Goal: Information Seeking & Learning: Learn about a topic

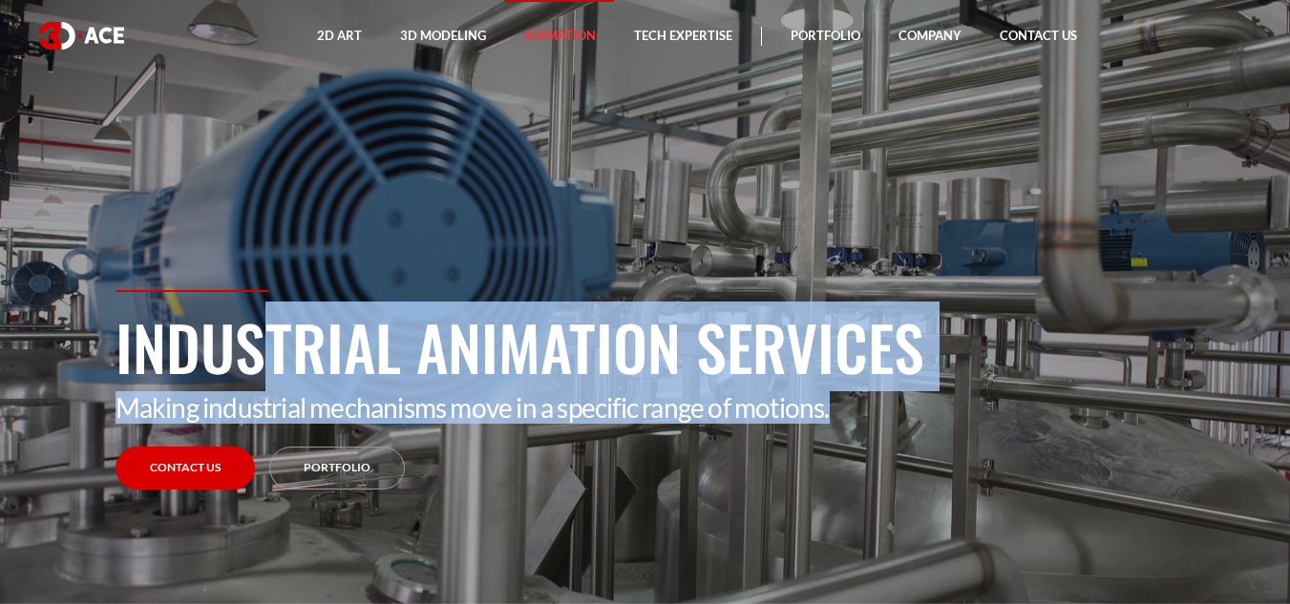
drag, startPoint x: 159, startPoint y: 370, endPoint x: 906, endPoint y: 401, distance: 747.1
click at [904, 401] on div "Industrial Animation Services Making industrial mechanisms move in a specific r…" at bounding box center [645, 447] width 1088 height 314
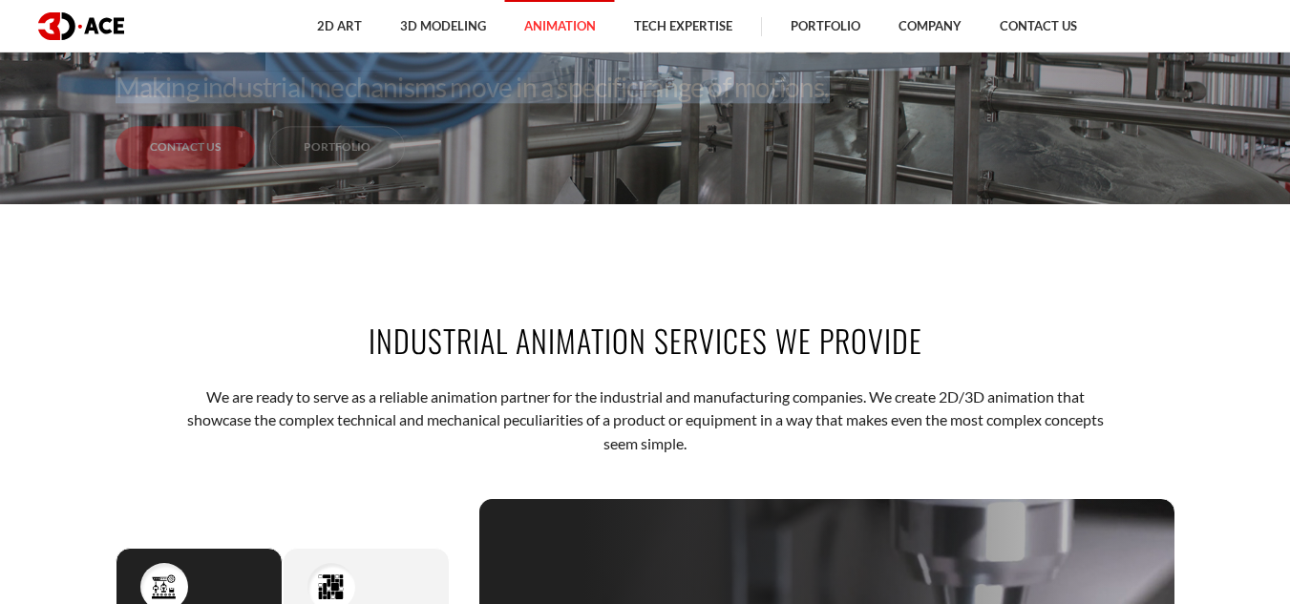
scroll to position [668, 0]
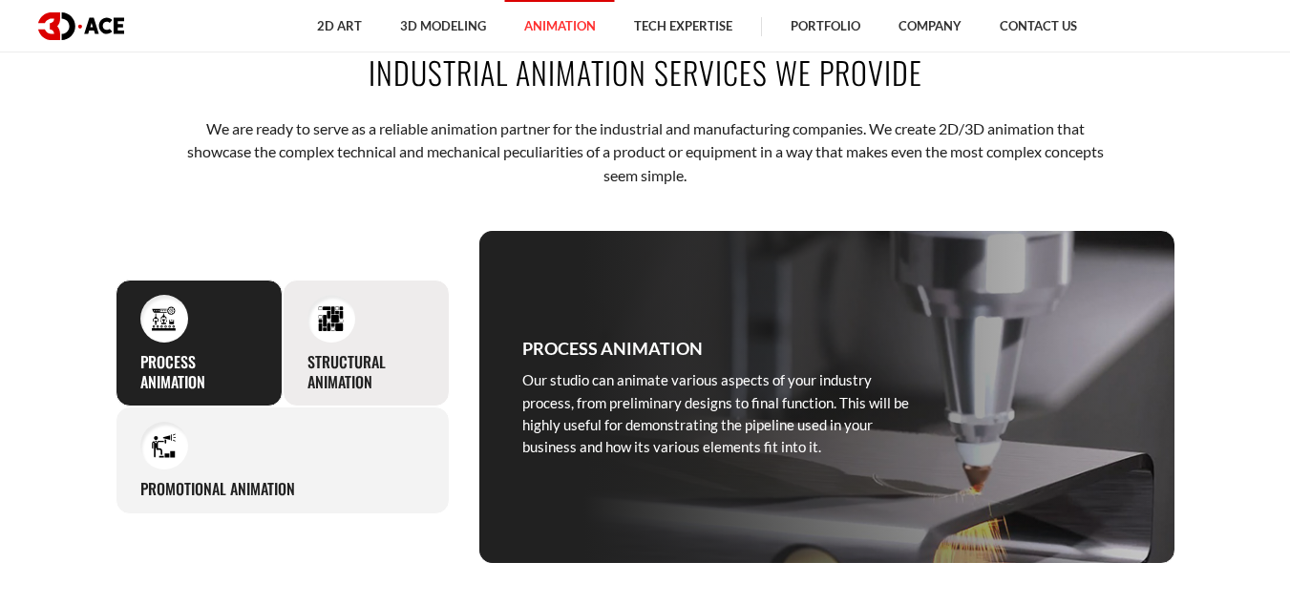
click at [327, 355] on h3 "Structural animation" at bounding box center [365, 372] width 117 height 40
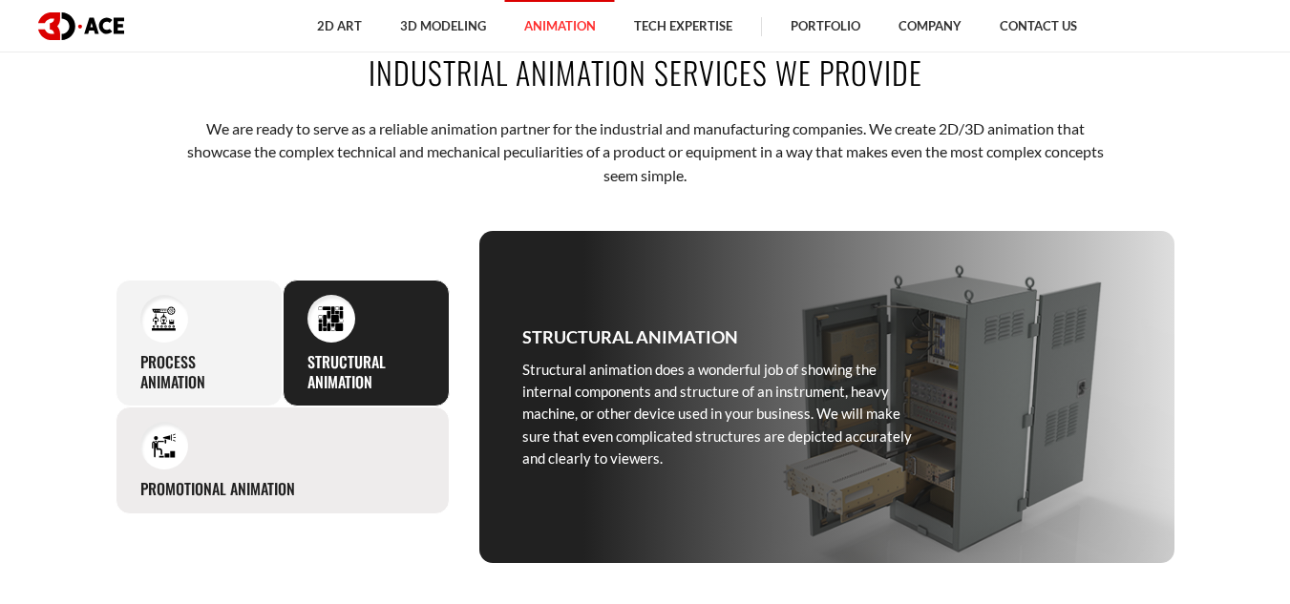
click at [367, 452] on div "Promotional animation If you ever need to show off any products, hardware, or s…" at bounding box center [282, 461] width 334 height 108
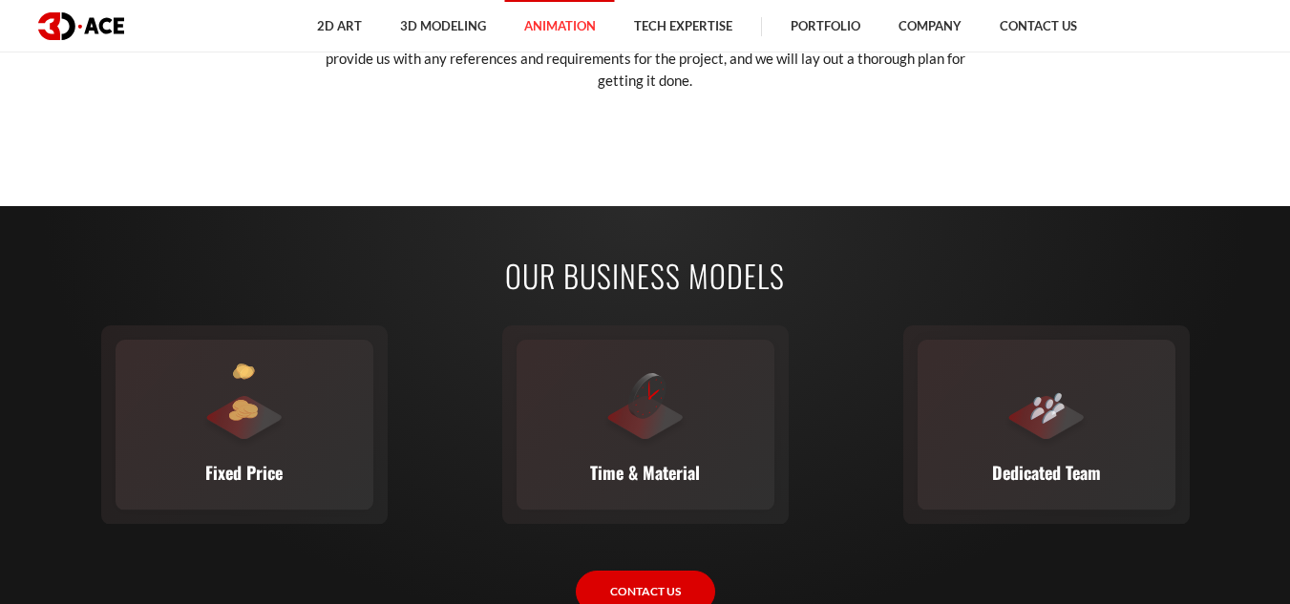
scroll to position [2673, 0]
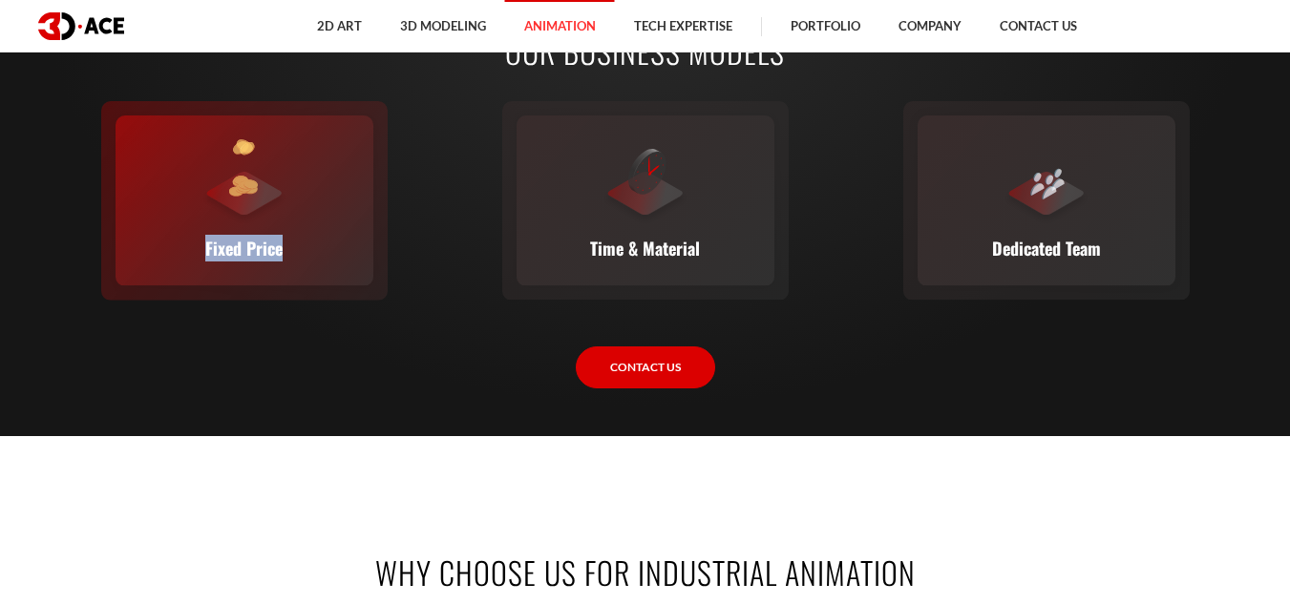
drag, startPoint x: 724, startPoint y: 201, endPoint x: 304, endPoint y: 206, distance: 421.0
click at [304, 206] on div "Fixed Price You set the budget, we stick to it. The full scope, requirements, t…" at bounding box center [645, 200] width 1060 height 170
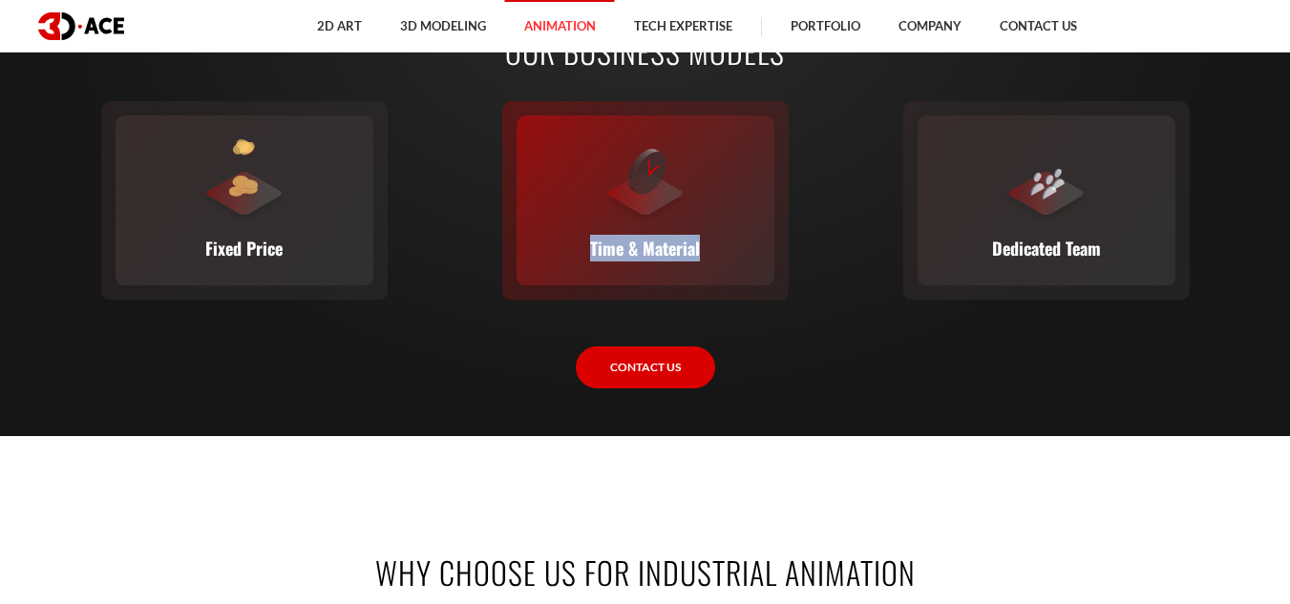
drag, startPoint x: 1050, startPoint y: 211, endPoint x: 549, endPoint y: 219, distance: 501.2
click at [553, 219] on div "Fixed Price You set the budget, we stick to it. The full scope, requirements, t…" at bounding box center [645, 200] width 1060 height 170
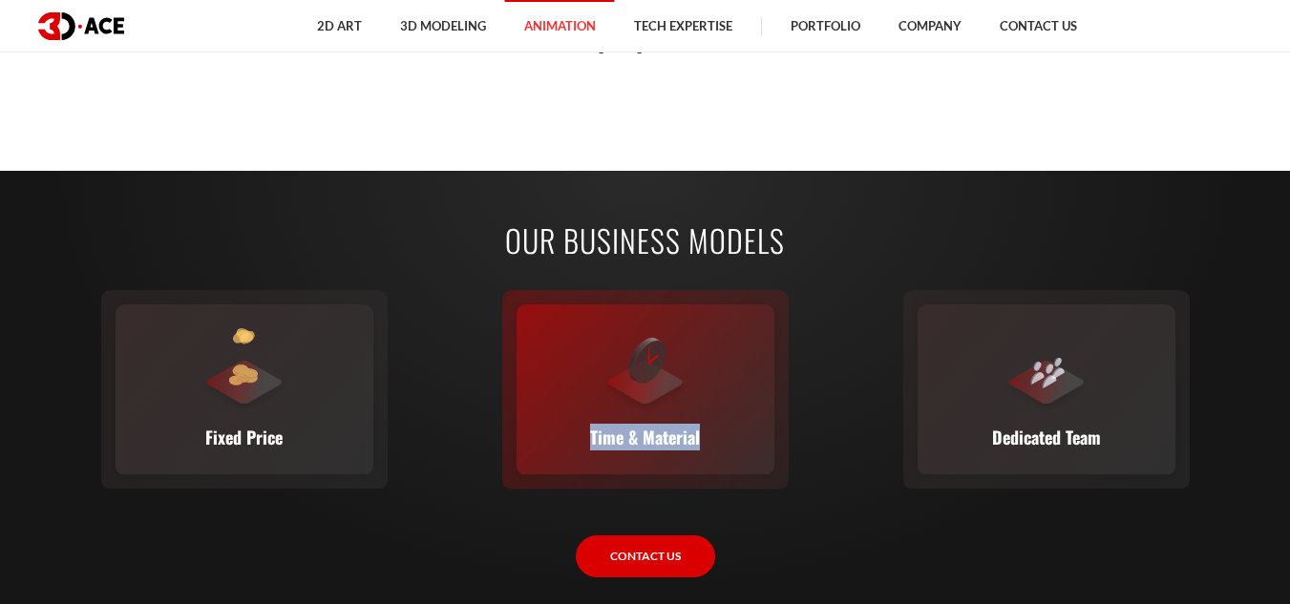
scroll to position [2482, 0]
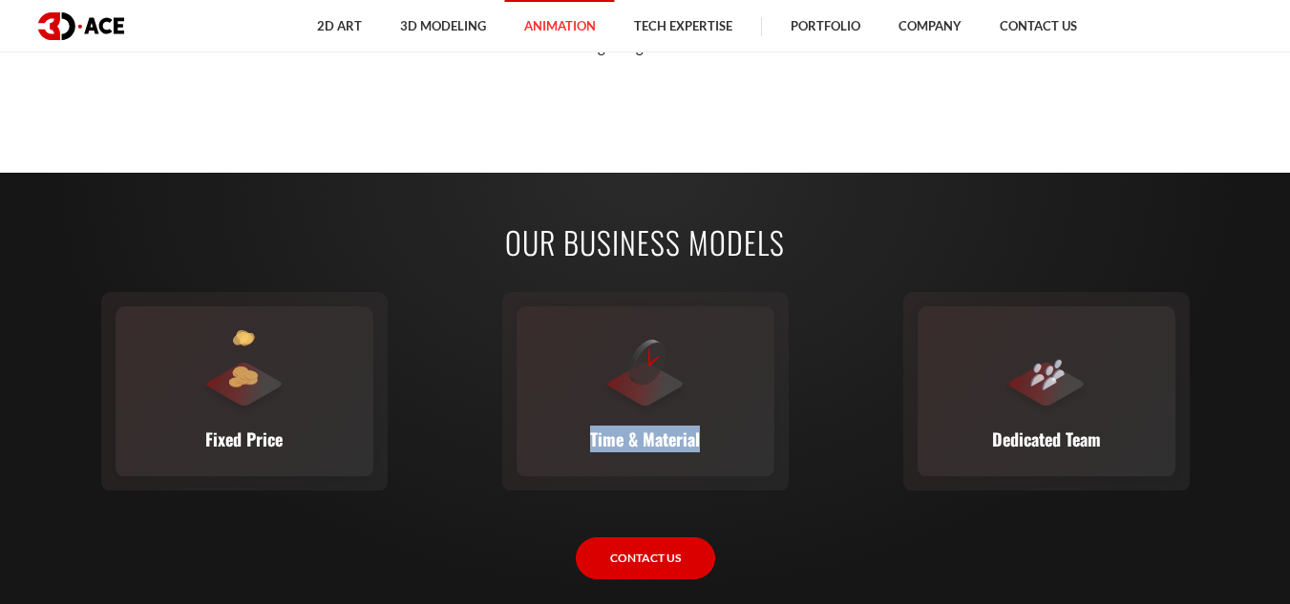
drag, startPoint x: 474, startPoint y: 241, endPoint x: 858, endPoint y: 243, distance: 383.7
click at [858, 243] on h2 "Our Business Models" at bounding box center [645, 241] width 1060 height 43
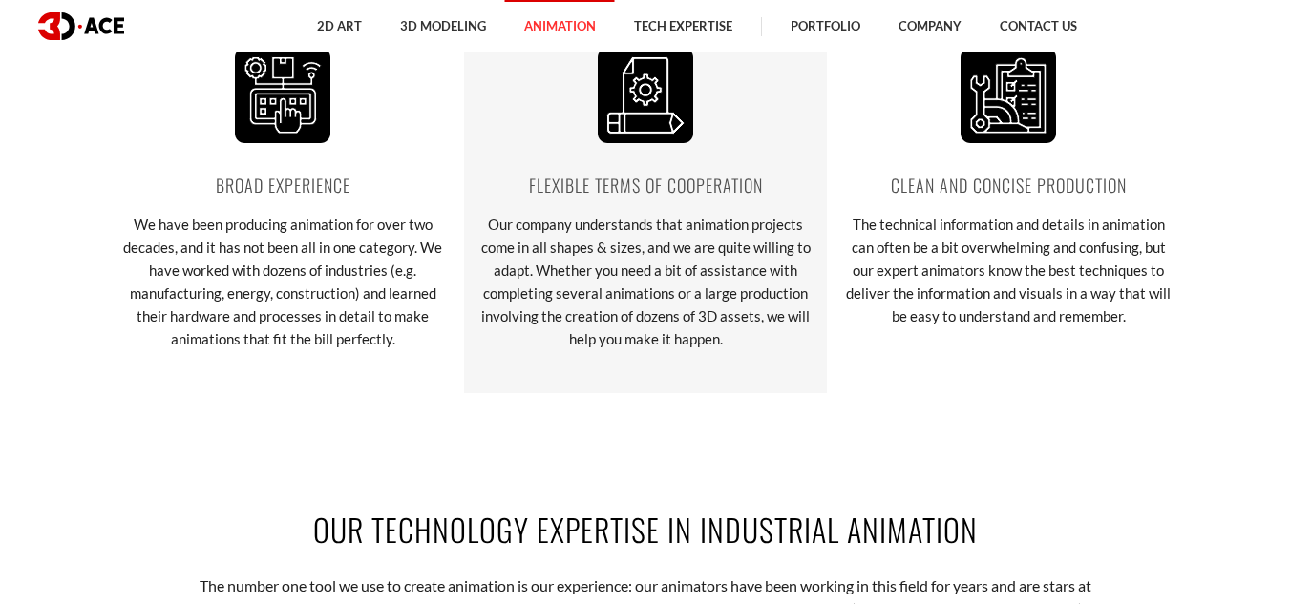
scroll to position [3723, 0]
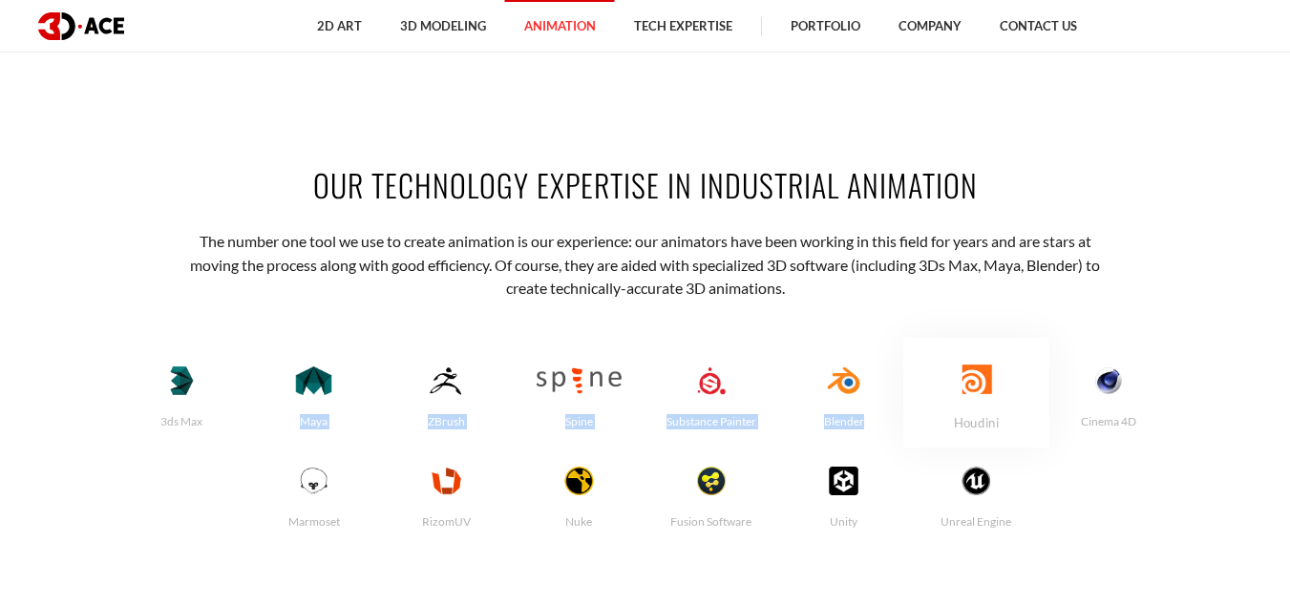
drag, startPoint x: 364, startPoint y: 390, endPoint x: 986, endPoint y: 390, distance: 622.3
click at [983, 390] on div "3ds Max Maya ZBrush Spine Substance Painter Blender Nuke" at bounding box center [645, 443] width 1060 height 200
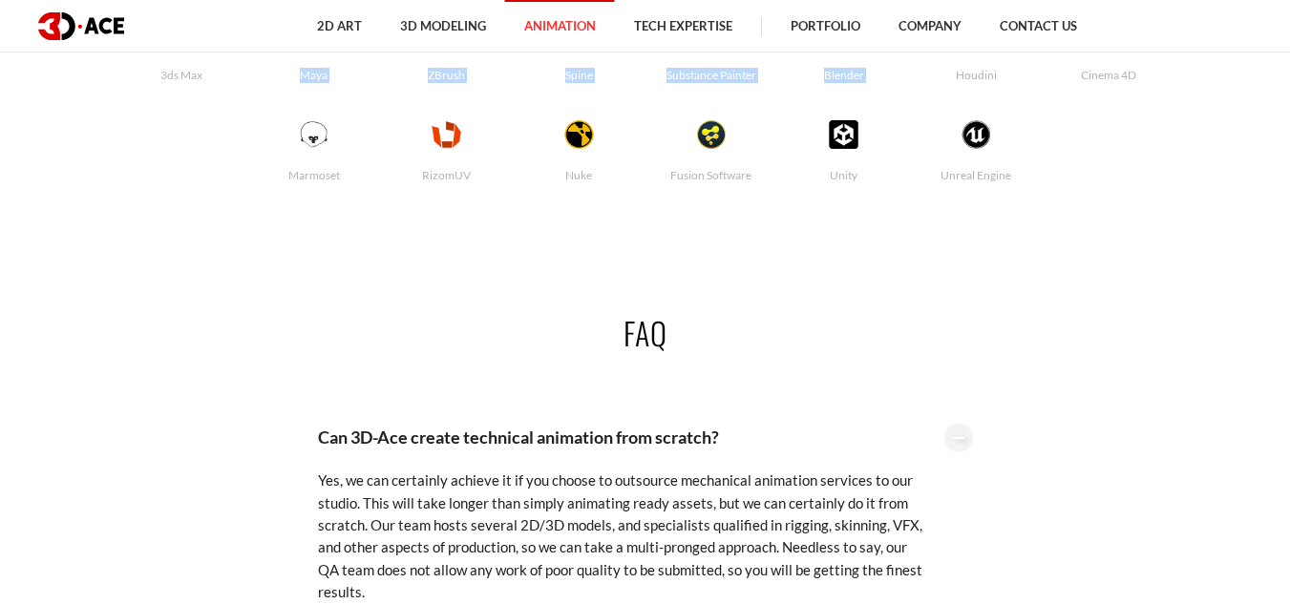
scroll to position [4104, 0]
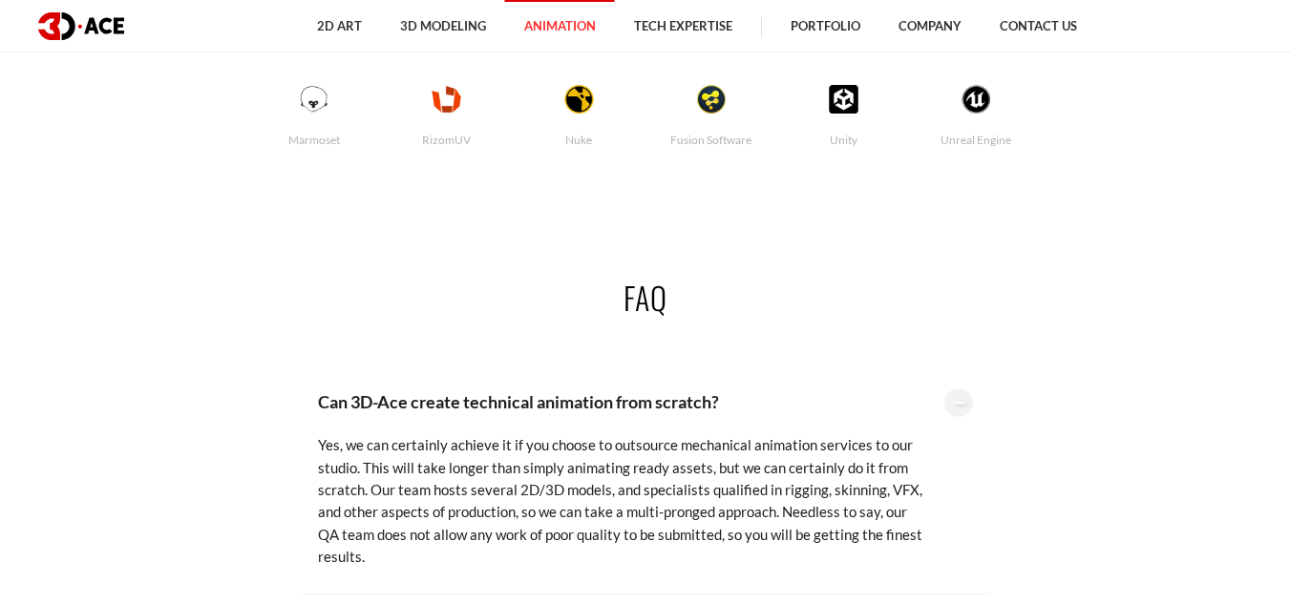
drag, startPoint x: 724, startPoint y: 301, endPoint x: 852, endPoint y: 304, distance: 128.9
click at [852, 304] on h2 "FAQ" at bounding box center [645, 297] width 1060 height 43
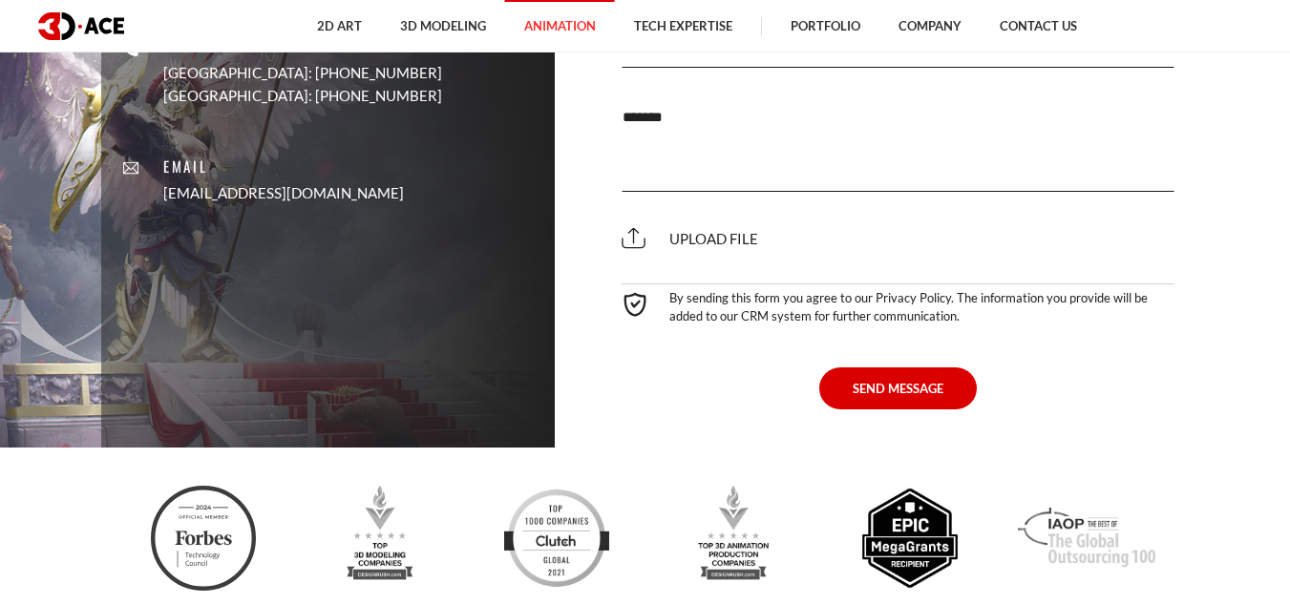
scroll to position [6586, 0]
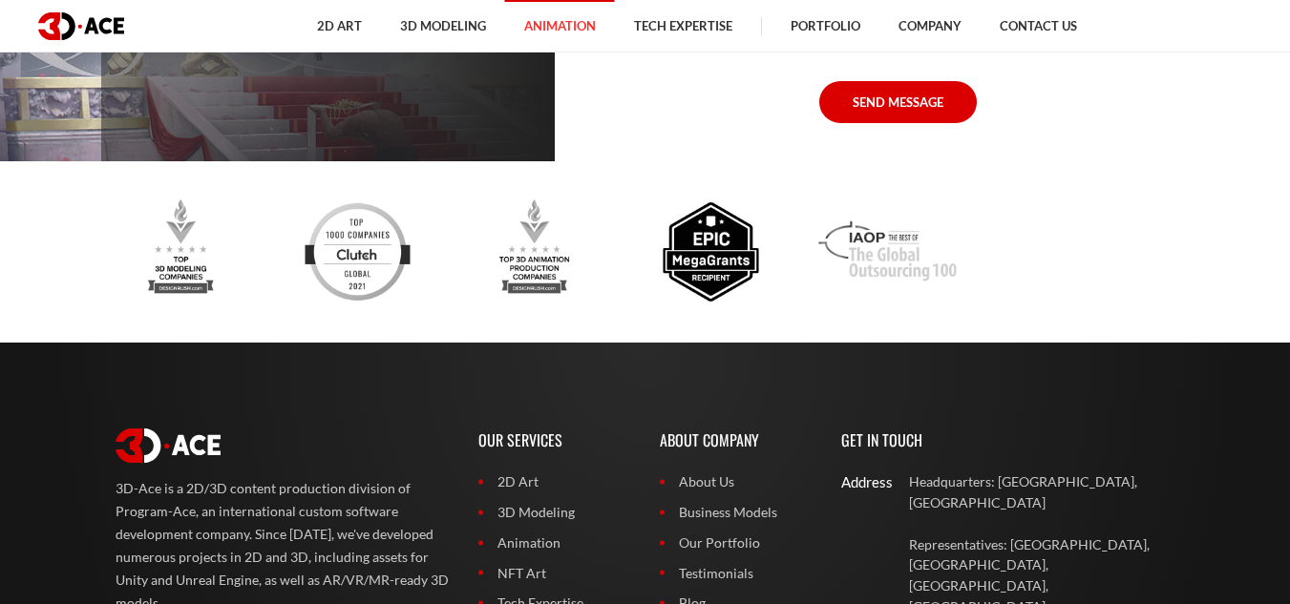
click at [334, 295] on div at bounding box center [446, 251] width 1060 height 105
